Goal: Task Accomplishment & Management: Manage account settings

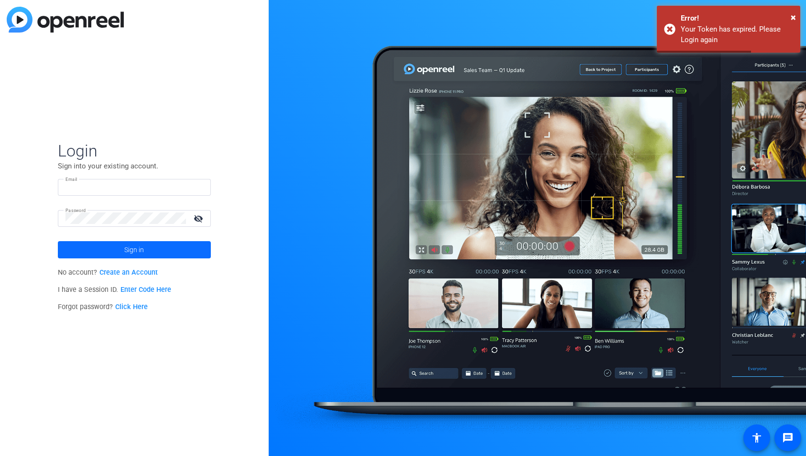
type input "[PERSON_NAME][EMAIL_ADDRESS][PERSON_NAME][DOMAIN_NAME]"
click at [152, 247] on span at bounding box center [134, 249] width 153 height 23
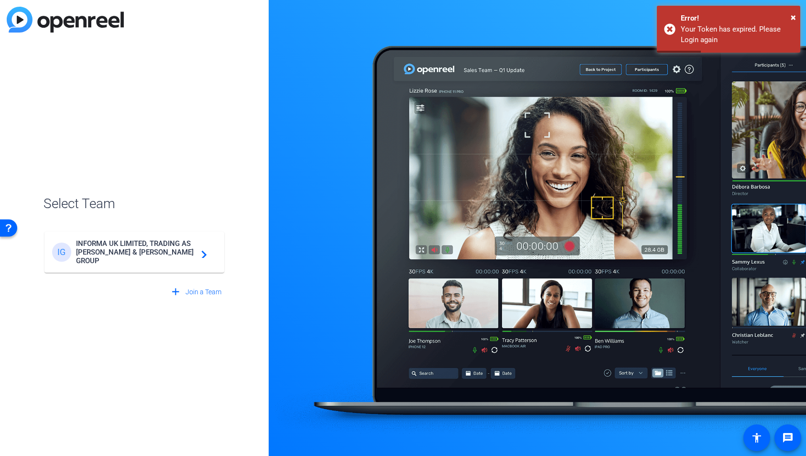
click at [157, 252] on span "INFORMA UK LIMITED, TRADING AS [PERSON_NAME] & [PERSON_NAME] GROUP" at bounding box center [136, 252] width 120 height 26
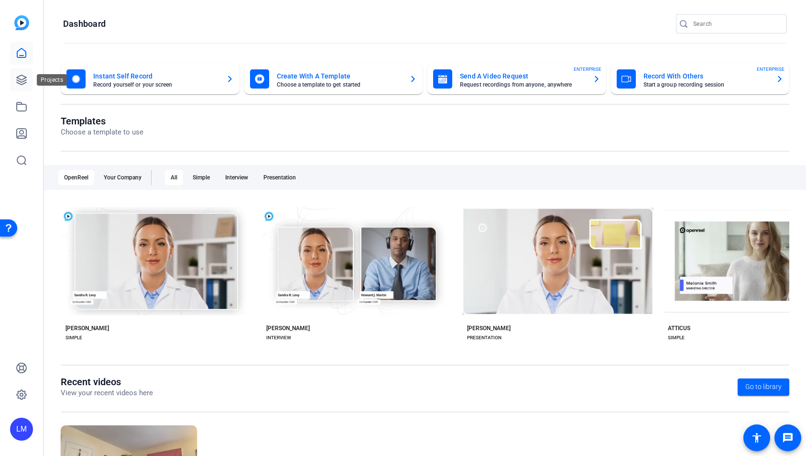
click at [20, 79] on icon at bounding box center [22, 80] width 10 height 10
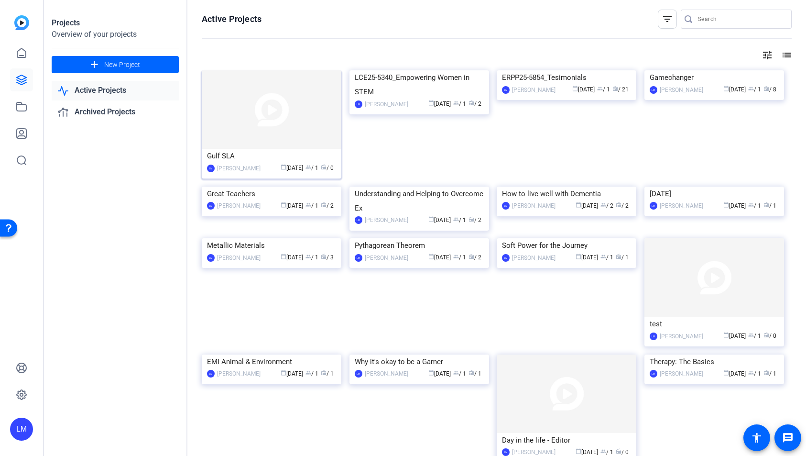
click at [249, 124] on img at bounding box center [272, 109] width 140 height 78
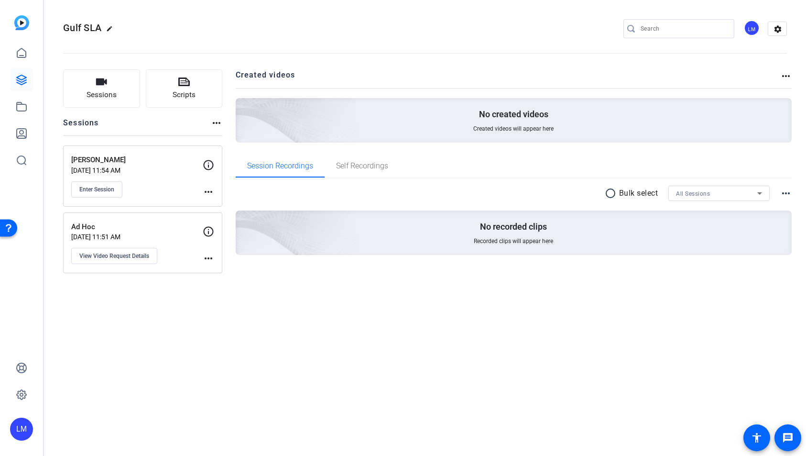
click at [210, 191] on mat-icon "more_horiz" at bounding box center [208, 191] width 11 height 11
click at [178, 191] on div at bounding box center [403, 228] width 806 height 456
